Goal: Check status: Check status

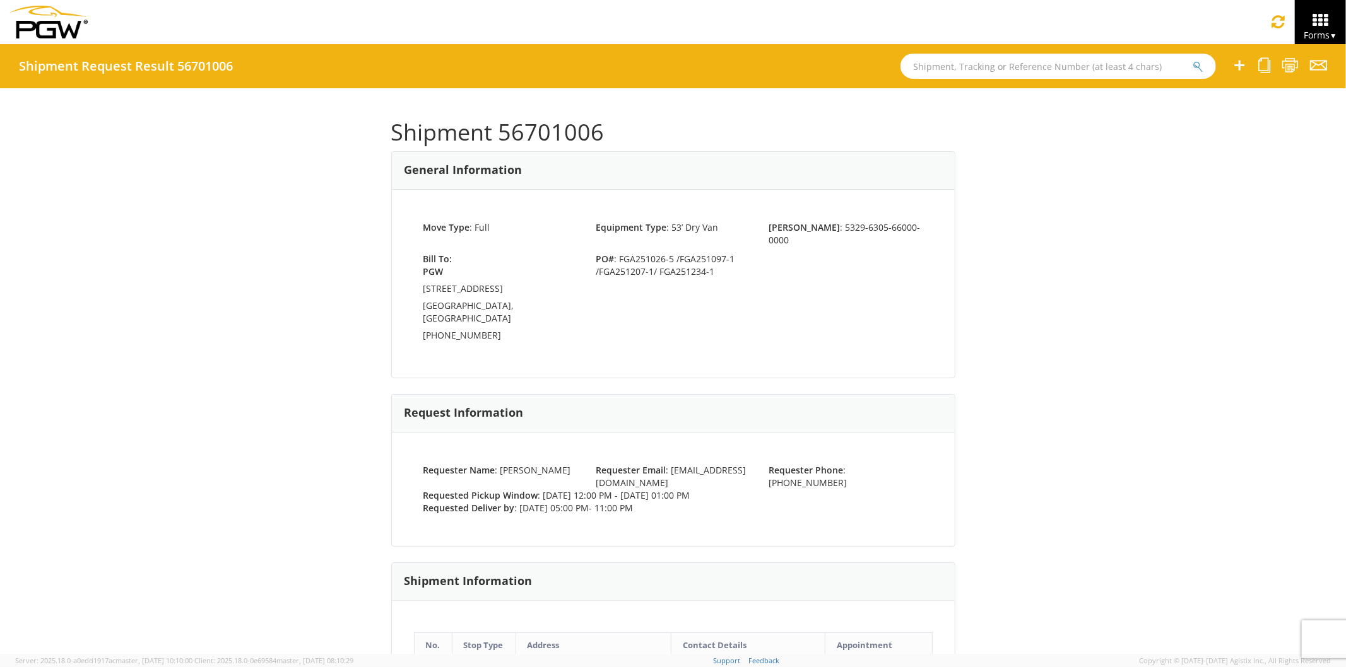
click at [927, 69] on input "text" at bounding box center [1057, 66] width 315 height 25
paste input "56747526"
click at [1192, 60] on button "submit" at bounding box center [1197, 67] width 11 height 15
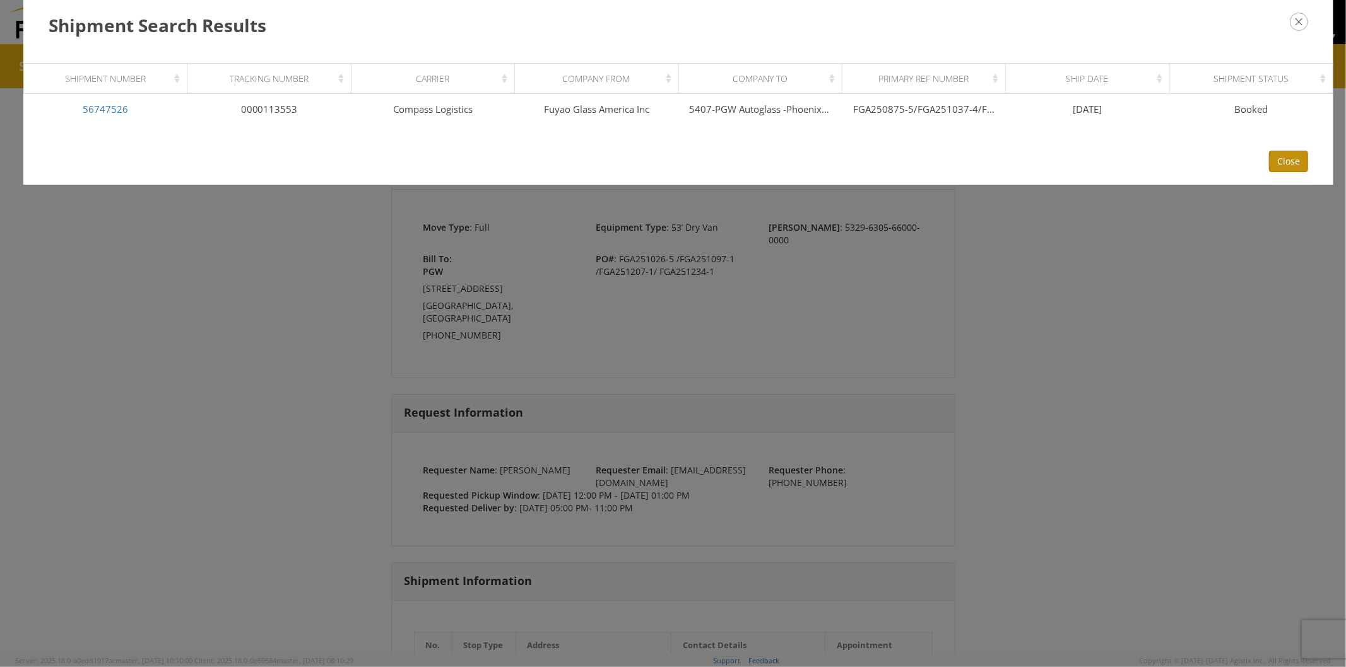
click at [1288, 162] on button "Close" at bounding box center [1288, 161] width 39 height 21
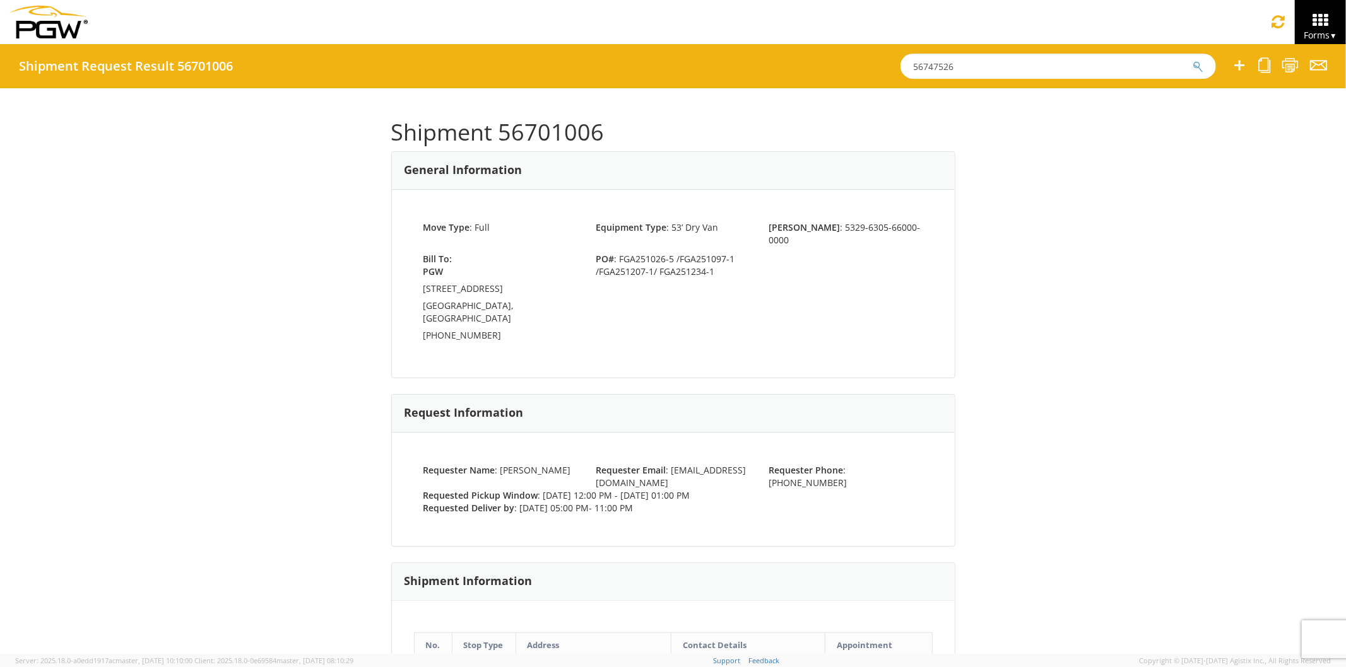
drag, startPoint x: 983, startPoint y: 68, endPoint x: 758, endPoint y: 66, distance: 224.6
click at [750, 64] on div "Shipment Request Result 56701006 56747526" at bounding box center [673, 66] width 1346 height 44
paste input "65"
click at [1192, 60] on button "submit" at bounding box center [1197, 67] width 11 height 15
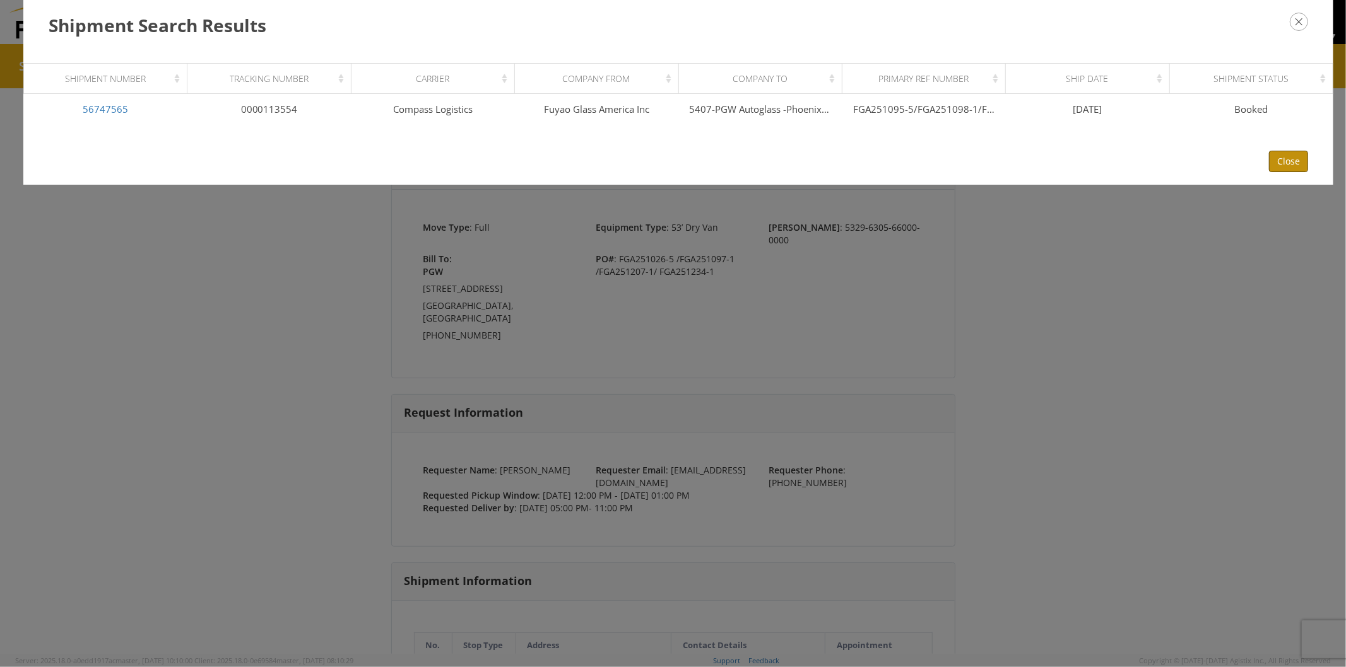
drag, startPoint x: 1281, startPoint y: 160, endPoint x: 1106, endPoint y: 125, distance: 178.2
click at [1275, 155] on button "Close" at bounding box center [1288, 161] width 39 height 21
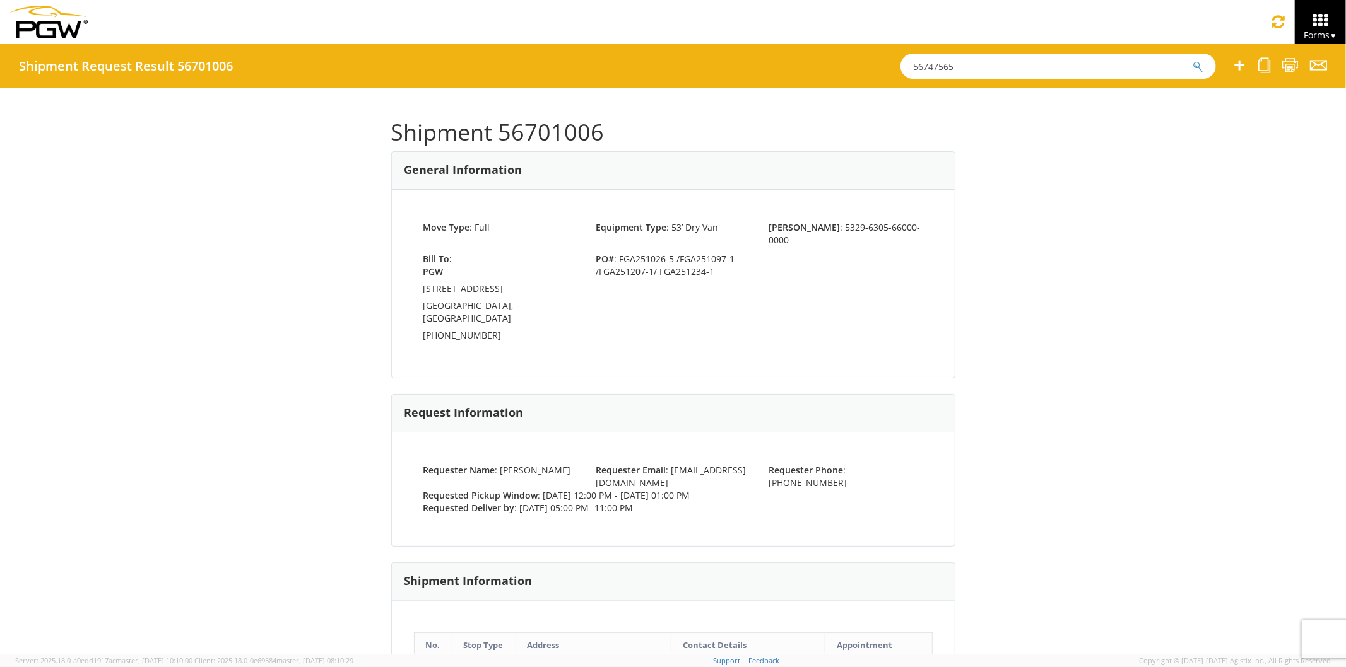
drag, startPoint x: 966, startPoint y: 68, endPoint x: 709, endPoint y: 73, distance: 256.8
click at [691, 71] on div "Shipment Request Result 56701006 56747565" at bounding box center [673, 66] width 1346 height 44
paste input "97"
type input "56747597"
click at [1192, 60] on button "submit" at bounding box center [1197, 67] width 11 height 15
